Goal: Task Accomplishment & Management: Manage account settings

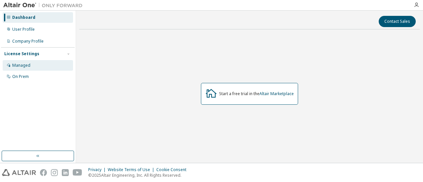
click at [24, 70] on div "Managed" at bounding box center [38, 65] width 70 height 11
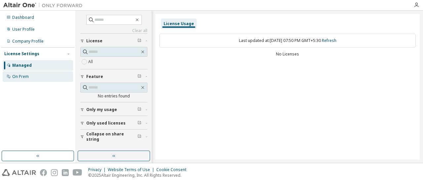
click at [24, 73] on div "On Prem" at bounding box center [38, 76] width 70 height 11
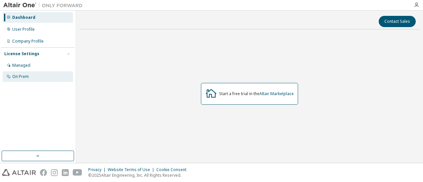
click at [25, 75] on div "On Prem" at bounding box center [20, 76] width 17 height 5
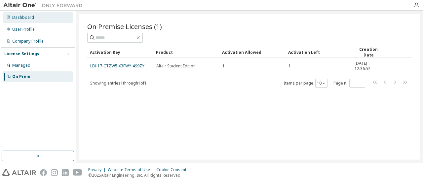
click at [30, 14] on div "Dashboard" at bounding box center [38, 17] width 70 height 11
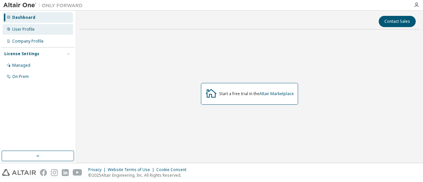
click at [33, 30] on div "User Profile" at bounding box center [23, 29] width 22 height 5
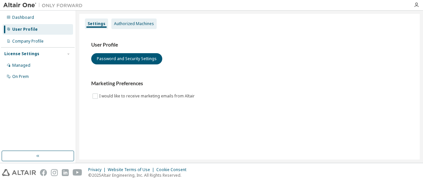
click at [137, 26] on div "Authorized Machines" at bounding box center [133, 24] width 45 height 11
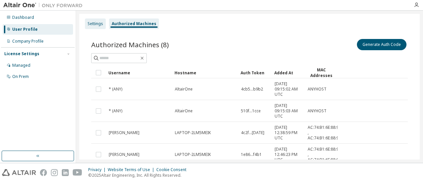
click at [98, 29] on div "Settings" at bounding box center [95, 24] width 21 height 11
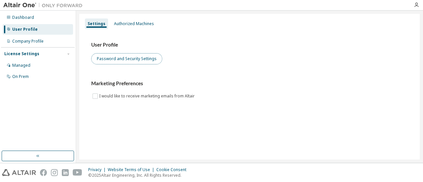
click at [141, 62] on button "Password and Security Settings" at bounding box center [126, 58] width 71 height 11
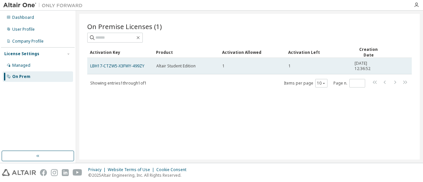
click at [138, 68] on td "LBH17-CTZW5-X3FWY-499ZY" at bounding box center [120, 66] width 66 height 17
click at [129, 66] on link "LBH17-CTZW5-X3FWY-499ZY" at bounding box center [117, 66] width 54 height 6
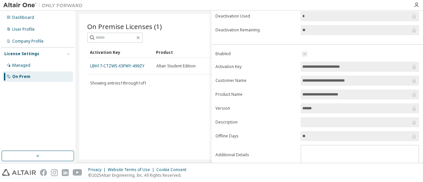
scroll to position [100, 0]
click at [337, 106] on input "******" at bounding box center [356, 108] width 108 height 7
click at [315, 107] on input "******" at bounding box center [356, 108] width 108 height 7
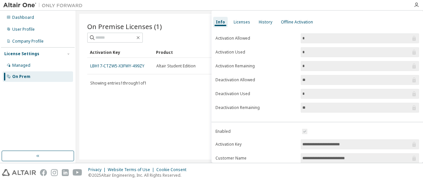
scroll to position [21, 0]
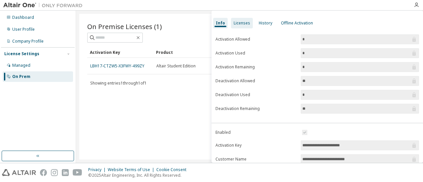
click at [245, 22] on div "Licenses" at bounding box center [242, 22] width 17 height 5
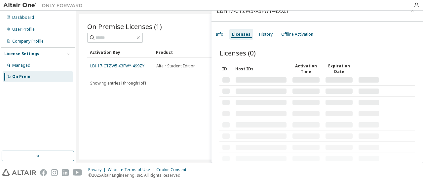
scroll to position [10, 0]
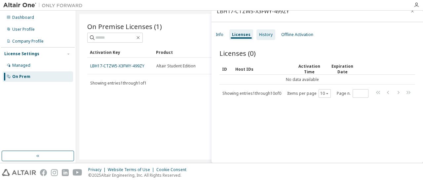
click at [259, 36] on div "History" at bounding box center [266, 34] width 14 height 5
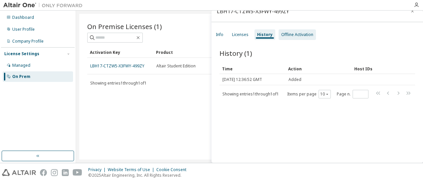
click at [286, 35] on div "Offline Activation" at bounding box center [297, 34] width 32 height 5
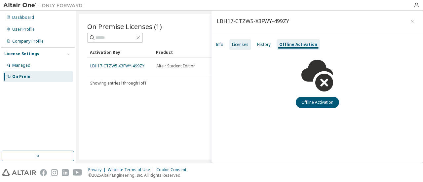
click at [239, 41] on div "Licenses" at bounding box center [240, 44] width 22 height 11
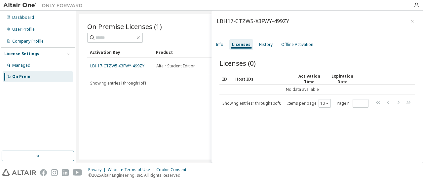
click at [267, 103] on div "Showing entries 1 through 10 of 0" at bounding box center [251, 103] width 59 height 5
click at [410, 19] on icon "button" at bounding box center [412, 21] width 5 height 5
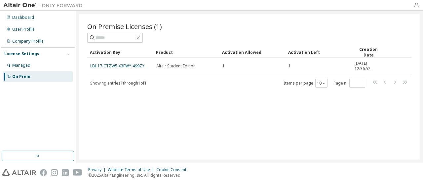
click at [416, 5] on icon "button" at bounding box center [416, 4] width 5 height 5
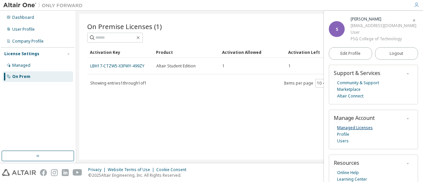
scroll to position [24, 0]
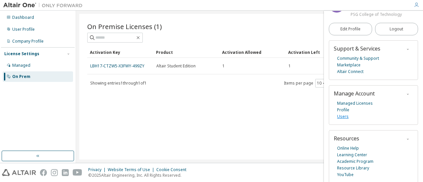
click at [347, 117] on link "Users" at bounding box center [343, 116] width 12 height 7
click at [349, 105] on link "Managed Licenses" at bounding box center [355, 103] width 36 height 7
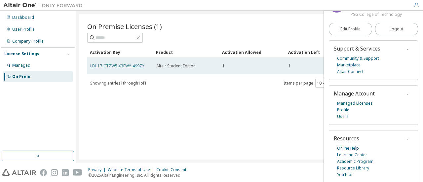
click at [139, 63] on link "LBH17-CTZW5-X3FWY-499ZY" at bounding box center [117, 66] width 54 height 6
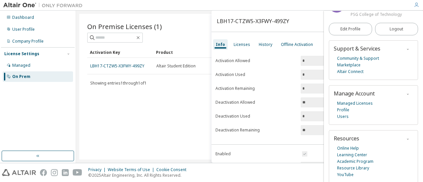
scroll to position [0, 0]
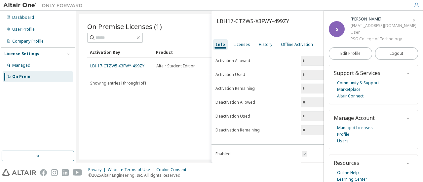
click at [412, 19] on icon "button" at bounding box center [414, 21] width 4 height 4
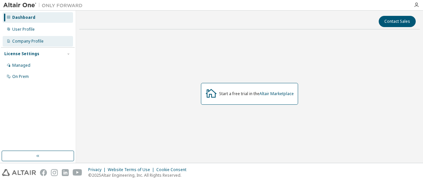
click at [22, 43] on div "Company Profile" at bounding box center [27, 41] width 31 height 5
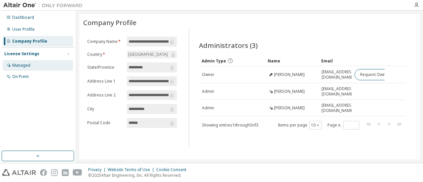
click at [25, 66] on div "Managed" at bounding box center [21, 65] width 18 height 5
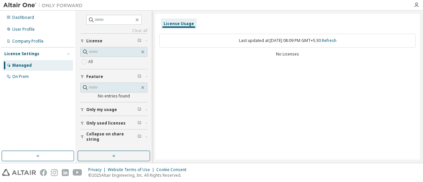
click at [69, 55] on icon "button" at bounding box center [68, 54] width 4 height 4
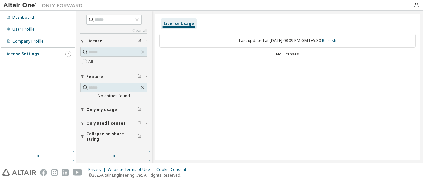
click at [69, 55] on icon "button" at bounding box center [68, 54] width 4 height 4
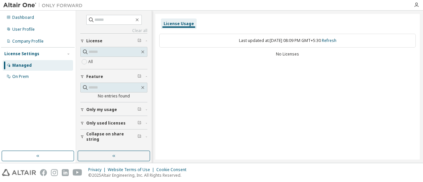
click at [108, 107] on span "Only my usage" at bounding box center [101, 109] width 31 height 5
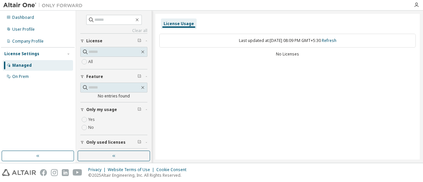
scroll to position [14, 0]
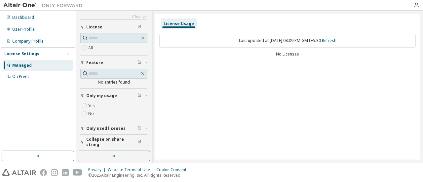
click at [104, 130] on button "Only used licenses" at bounding box center [113, 128] width 67 height 15
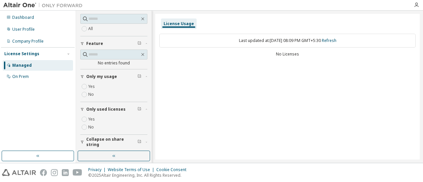
scroll to position [0, 0]
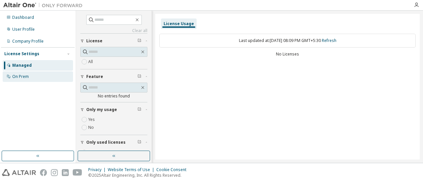
click at [23, 77] on div "On Prem" at bounding box center [20, 76] width 17 height 5
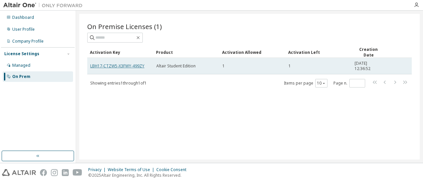
click at [141, 64] on link "LBH17-CTZW5-X3FWY-499ZY" at bounding box center [117, 66] width 54 height 6
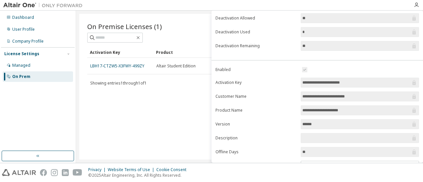
scroll to position [119, 0]
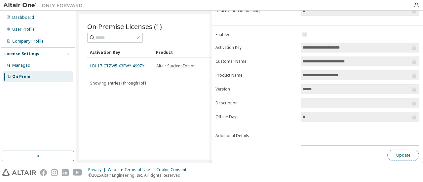
click at [394, 151] on button "Update" at bounding box center [403, 155] width 32 height 11
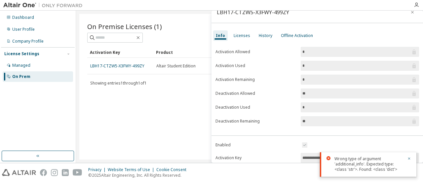
scroll to position [8, 0]
click at [415, 96] on span "**" at bounding box center [360, 94] width 118 height 10
click at [413, 96] on icon at bounding box center [414, 94] width 7 height 7
drag, startPoint x: 304, startPoint y: 71, endPoint x: 304, endPoint y: 66, distance: 5.0
click at [304, 66] on form "Activation Allowed * Activation Used * Activation Remaining * Deactivation Allo…" at bounding box center [317, 87] width 204 height 79
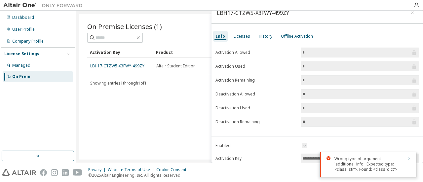
click at [304, 66] on input "*" at bounding box center [356, 66] width 108 height 7
click at [240, 32] on div "Licenses" at bounding box center [242, 36] width 22 height 11
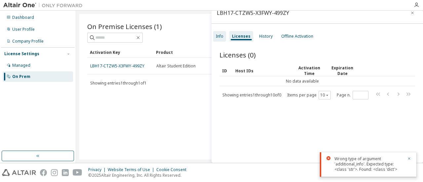
click at [217, 37] on div "Info" at bounding box center [220, 36] width 8 height 5
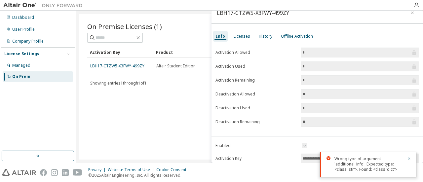
scroll to position [0, 0]
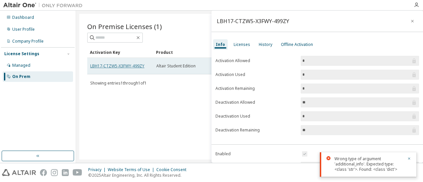
click at [142, 65] on link "LBH17-CTZW5-X3FWY-499ZY" at bounding box center [117, 66] width 54 height 6
click at [142, 64] on link "LBH17-CTZW5-X3FWY-499ZY" at bounding box center [117, 66] width 54 height 6
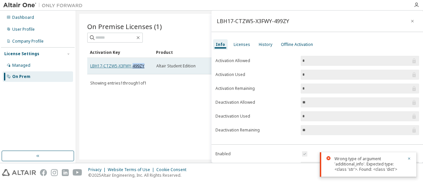
click at [140, 64] on link "LBH17-CTZW5-X3FWY-499ZY" at bounding box center [117, 66] width 54 height 6
click at [143, 64] on link "LBH17-CTZW5-X3FWY-499ZY" at bounding box center [117, 66] width 54 height 6
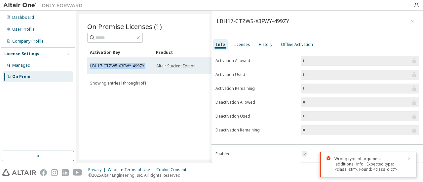
copy td "LBH17-CTZW5-X3FWY-499ZY"
